Goal: Information Seeking & Learning: Learn about a topic

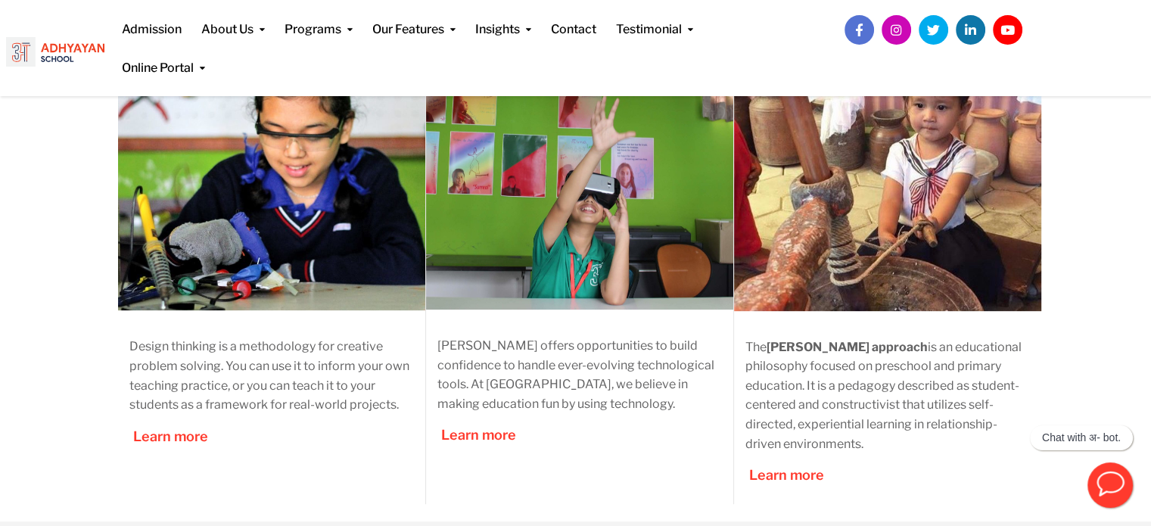
scroll to position [833, 0]
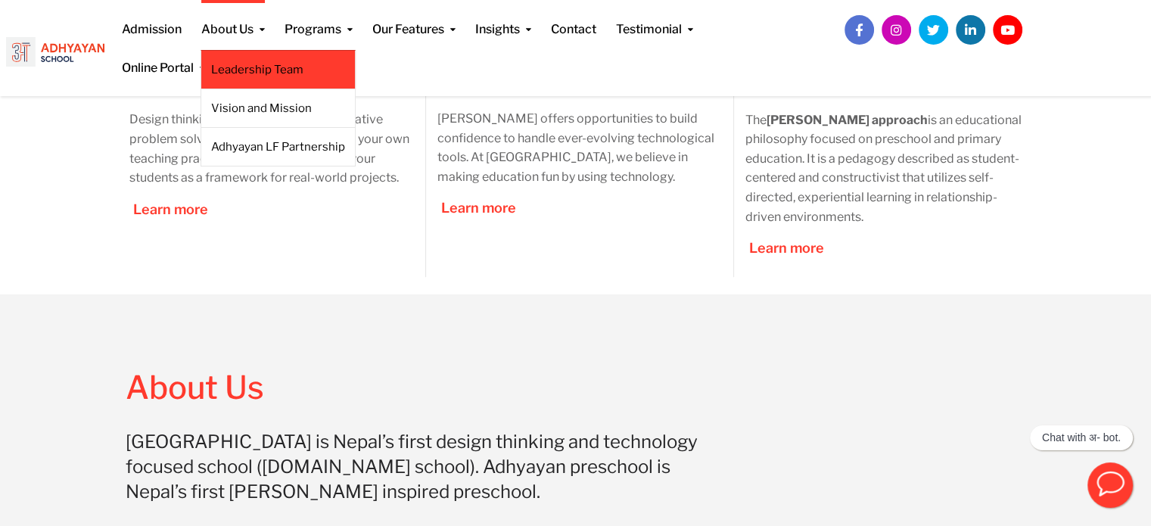
click at [268, 68] on link "Leadership Team" at bounding box center [278, 69] width 134 height 17
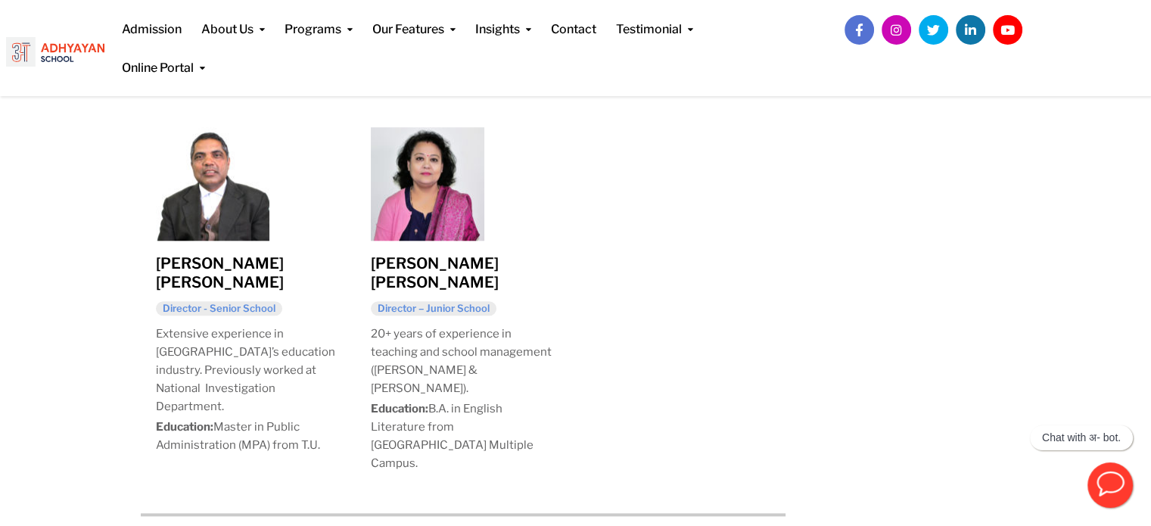
scroll to position [1713, 0]
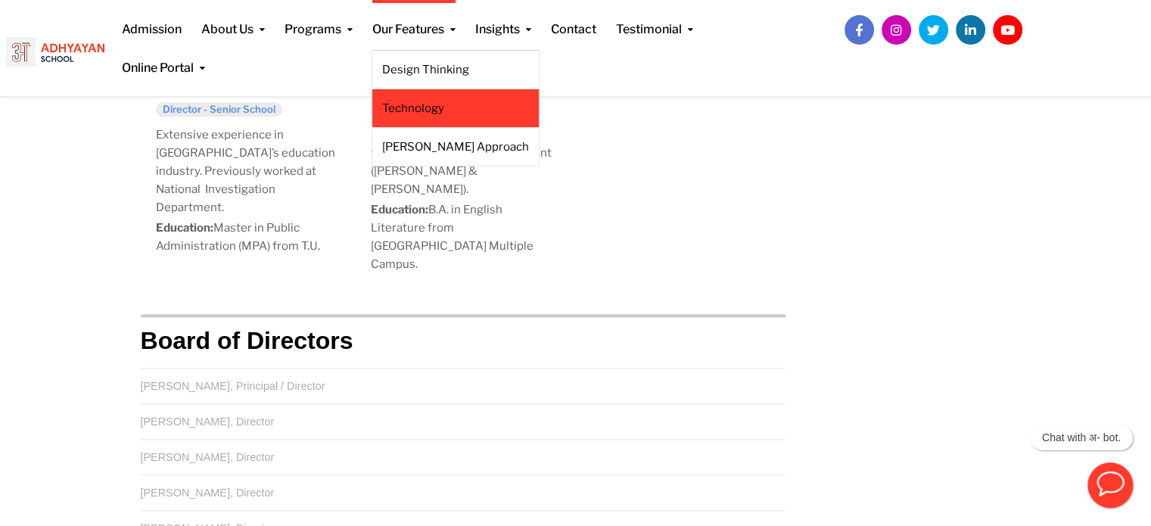
click at [451, 103] on link "Technology" at bounding box center [455, 108] width 147 height 17
